Goal: Task Accomplishment & Management: Manage account settings

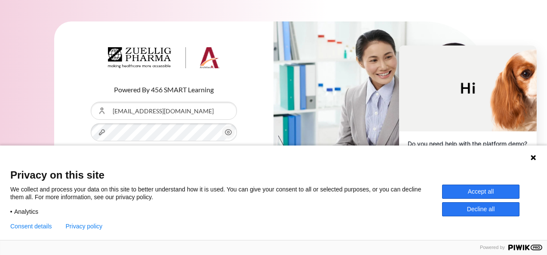
click at [474, 190] on button "Accept all" at bounding box center [480, 192] width 77 height 14
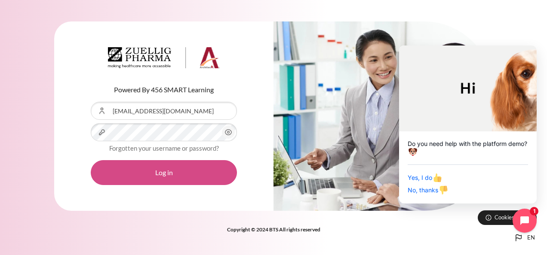
click at [202, 164] on button "Log in" at bounding box center [164, 172] width 146 height 25
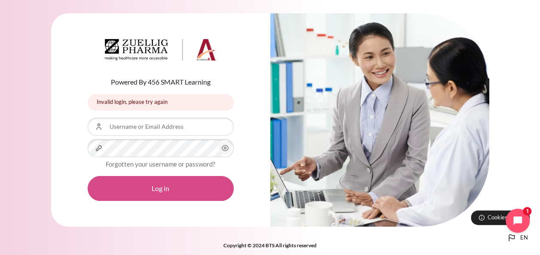
scroll to position [7, 0]
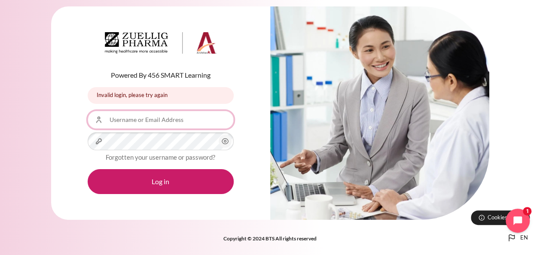
click at [163, 122] on input "Username or Email Address" at bounding box center [161, 120] width 146 height 18
type input "[EMAIL_ADDRESS][DOMAIN_NAME]"
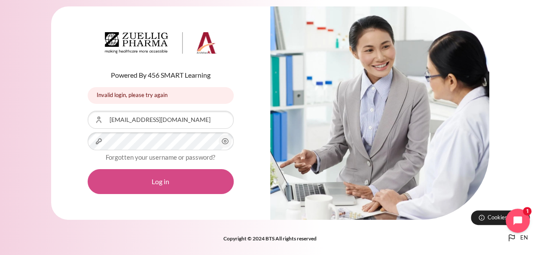
click at [147, 181] on button "Log in" at bounding box center [161, 181] width 146 height 25
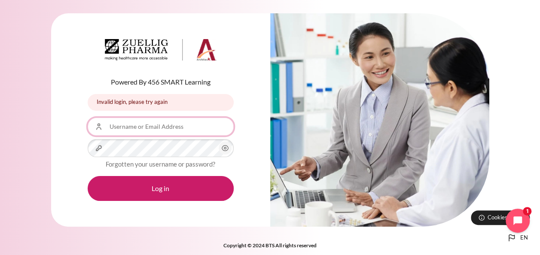
click at [169, 126] on input "Username or Email Address" at bounding box center [161, 127] width 146 height 18
type input "[EMAIL_ADDRESS][DOMAIN_NAME]"
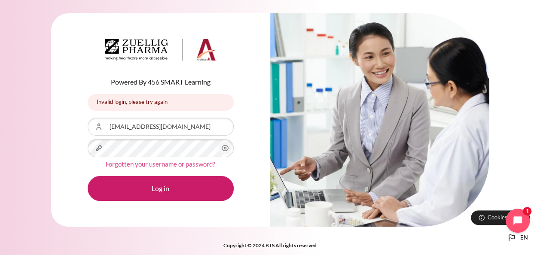
click at [165, 163] on link "Forgotten your username or password?" at bounding box center [161, 164] width 110 height 8
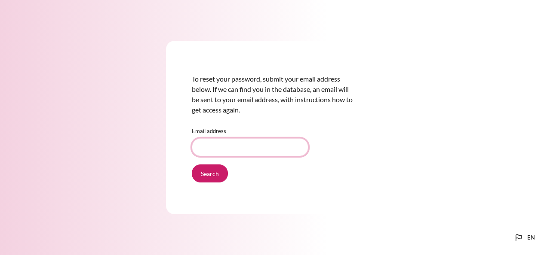
click at [231, 149] on input "Email address" at bounding box center [250, 147] width 116 height 18
type input "[EMAIL_ADDRESS][DOMAIN_NAME]"
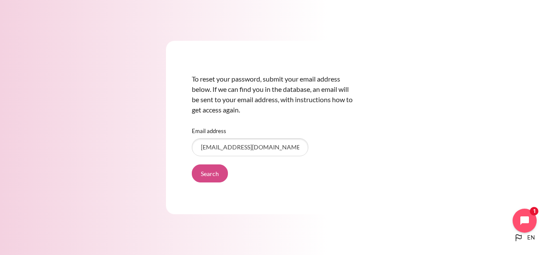
click at [210, 168] on input "Search" at bounding box center [210, 174] width 36 height 18
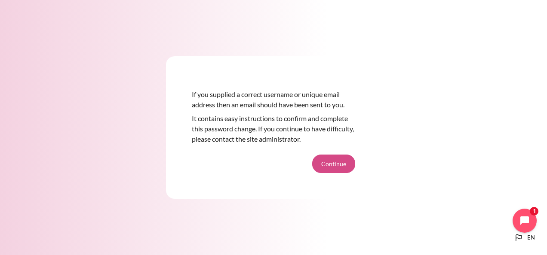
click at [343, 162] on button "Continue" at bounding box center [333, 164] width 43 height 18
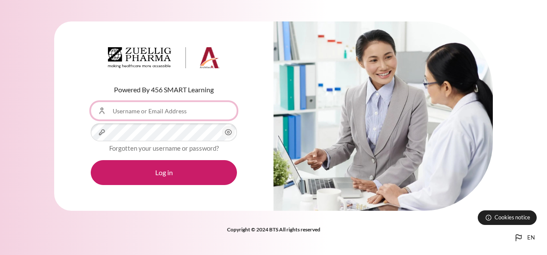
click at [193, 107] on input "Username or Email Address" at bounding box center [164, 111] width 146 height 18
type input "[EMAIL_ADDRESS][DOMAIN_NAME]"
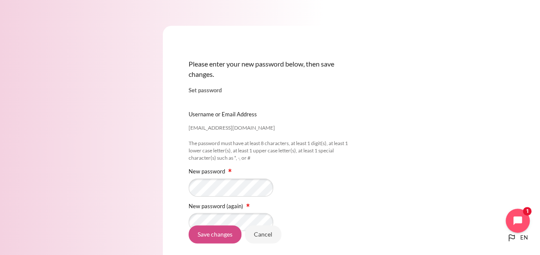
click at [222, 231] on input "Save changes" at bounding box center [215, 235] width 53 height 18
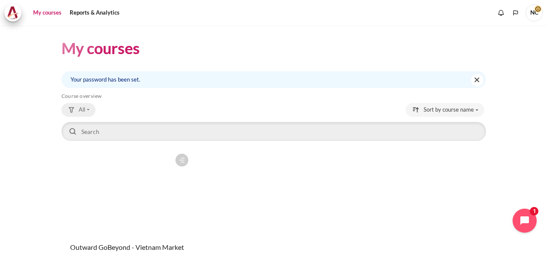
click at [74, 109] on div "Grouping drop-down menu" at bounding box center [71, 110] width 8 height 8
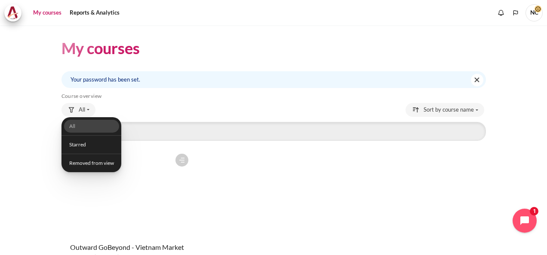
click at [512, 72] on section "My courses Your password has been set. Dismiss this notification Skip Course ov…" at bounding box center [273, 169] width 534 height 288
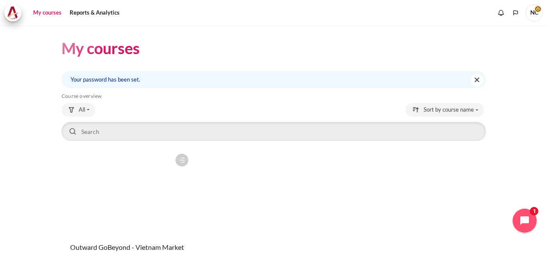
click at [255, 98] on h5 "Course overview" at bounding box center [273, 96] width 424 height 7
click at [81, 107] on span "All" at bounding box center [82, 110] width 6 height 9
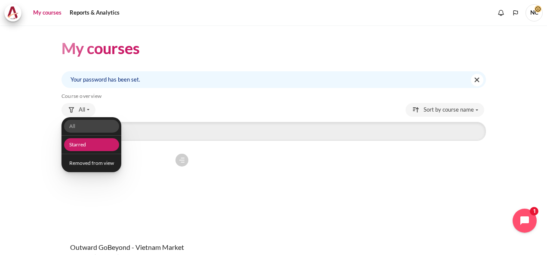
click at [94, 150] on link "Starred" at bounding box center [91, 144] width 55 height 13
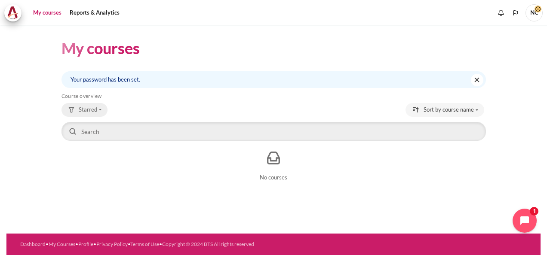
click at [94, 106] on span "Starred" at bounding box center [88, 110] width 18 height 9
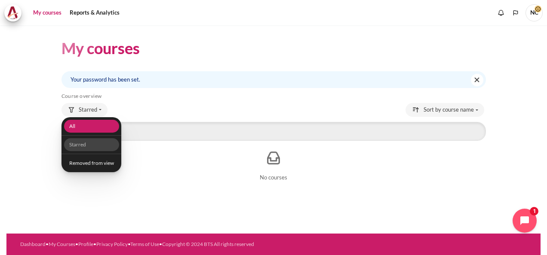
click at [89, 124] on link "All" at bounding box center [91, 126] width 55 height 13
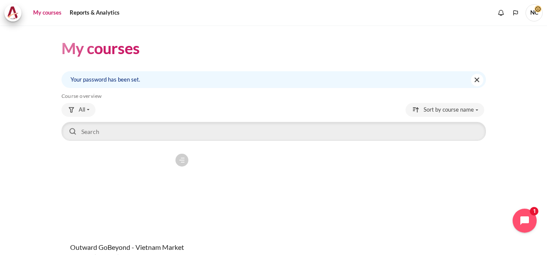
scroll to position [79, 0]
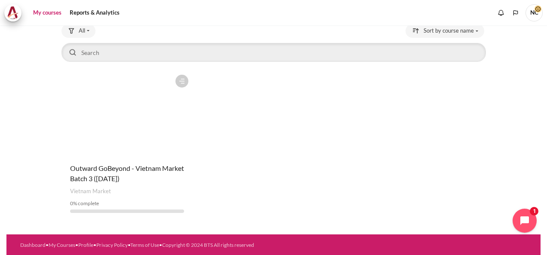
click at [144, 150] on figure "Content" at bounding box center [126, 113] width 131 height 86
